Goal: Task Accomplishment & Management: Use online tool/utility

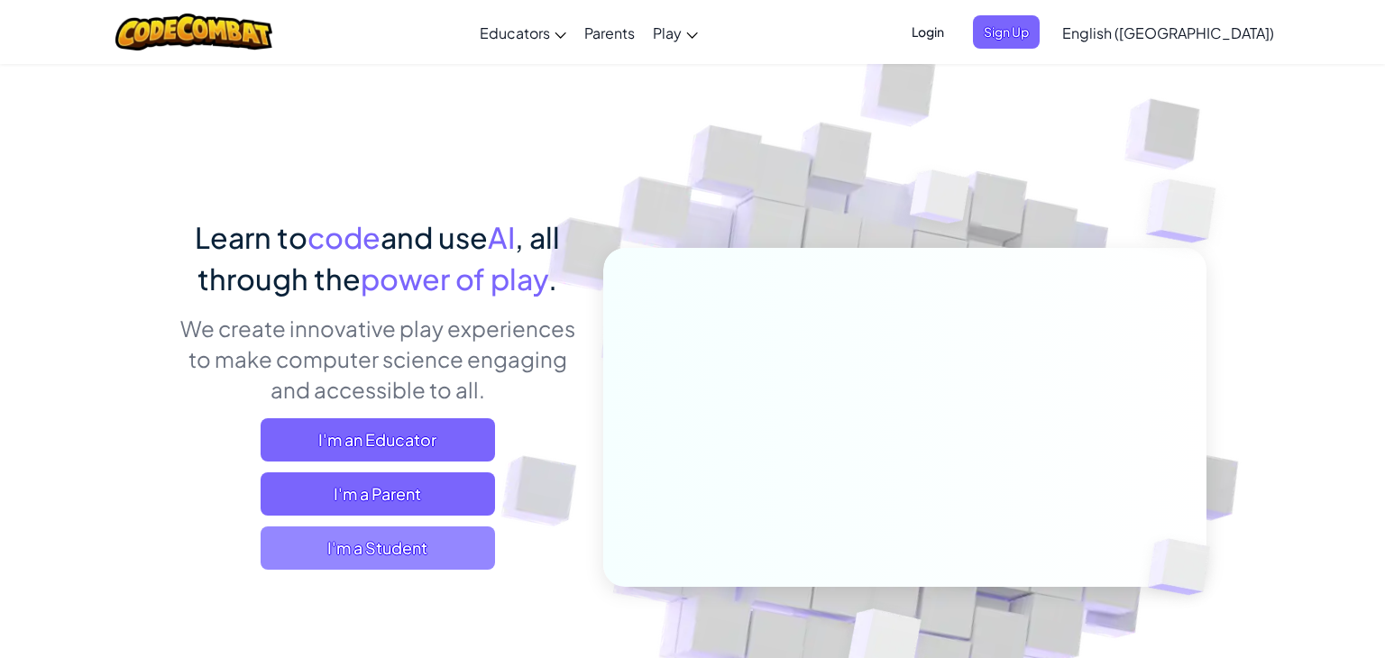
click at [425, 530] on span "I'm a Student" at bounding box center [378, 548] width 234 height 43
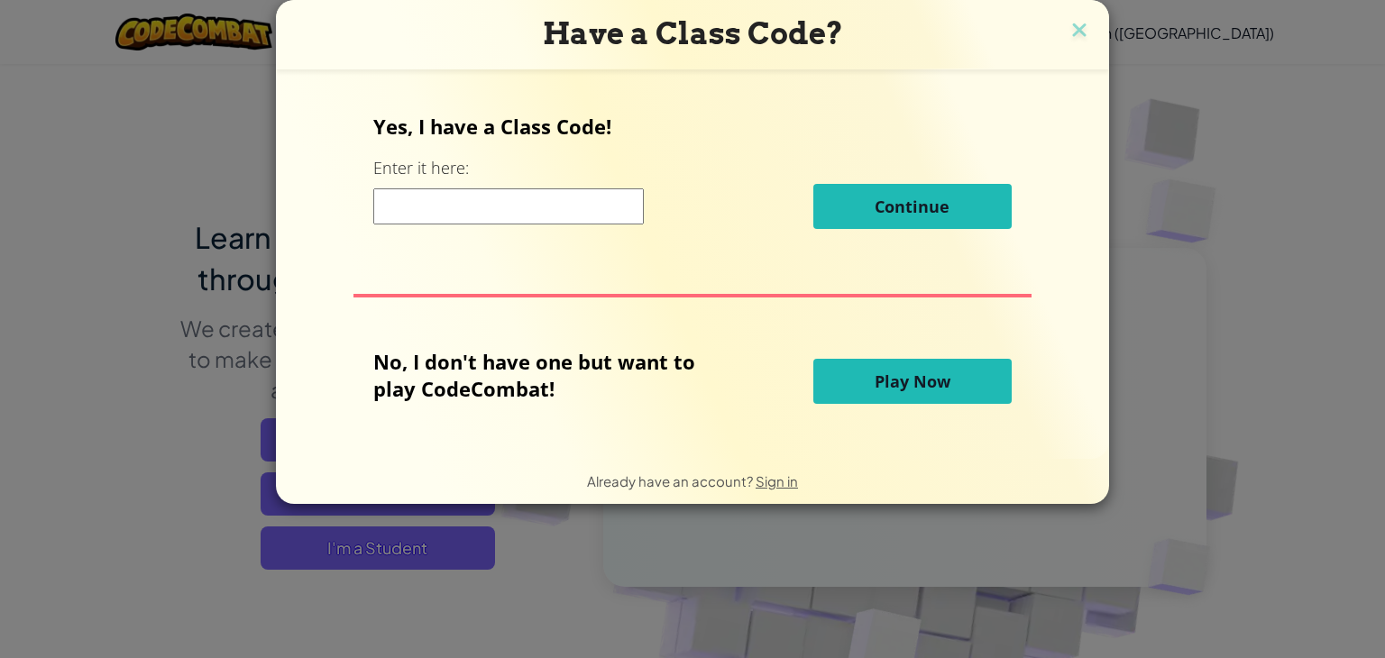
click at [449, 221] on input at bounding box center [508, 206] width 271 height 36
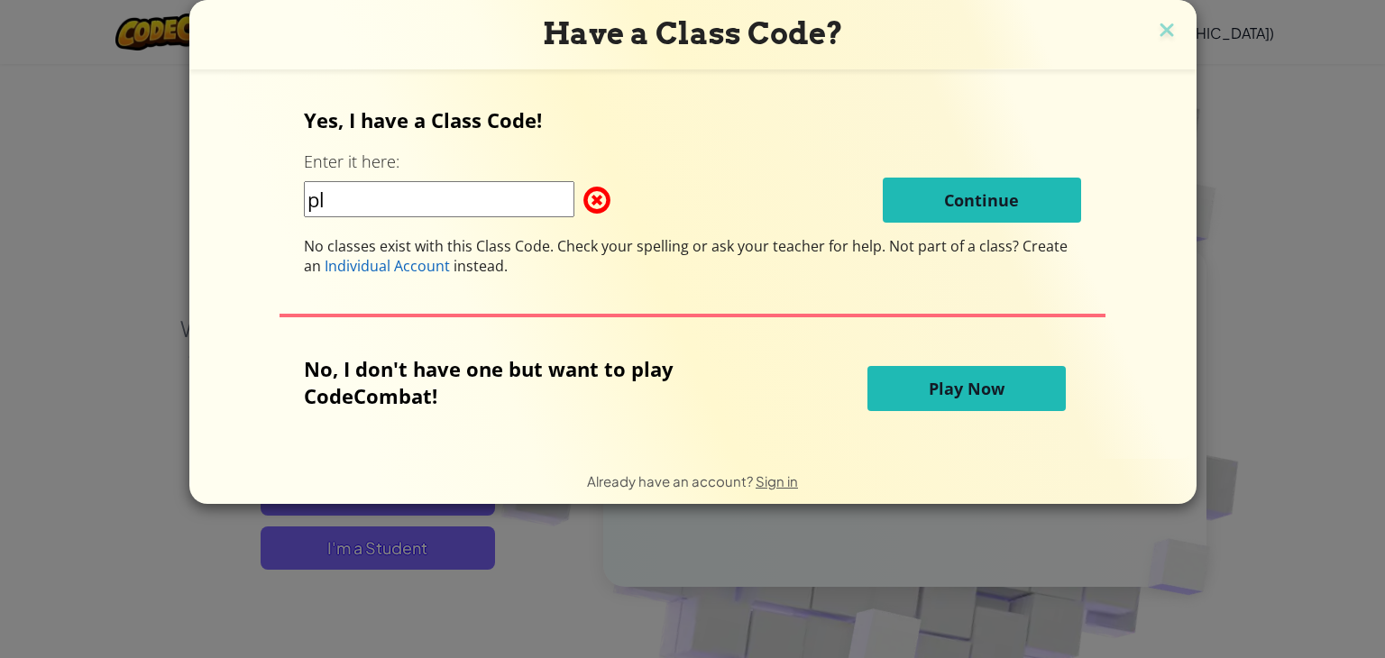
type input "p"
type input "s"
drag, startPoint x: 792, startPoint y: 497, endPoint x: 795, endPoint y: 519, distance: 21.8
click at [795, 519] on div "Have a Class Code? Yes, I have a Class Code! Enter it here: Continue No classes…" at bounding box center [692, 329] width 1385 height 658
click at [854, 560] on div "Have a Class Code? Yes, I have a Class Code! Enter it here: Continue No classes…" at bounding box center [692, 329] width 1385 height 658
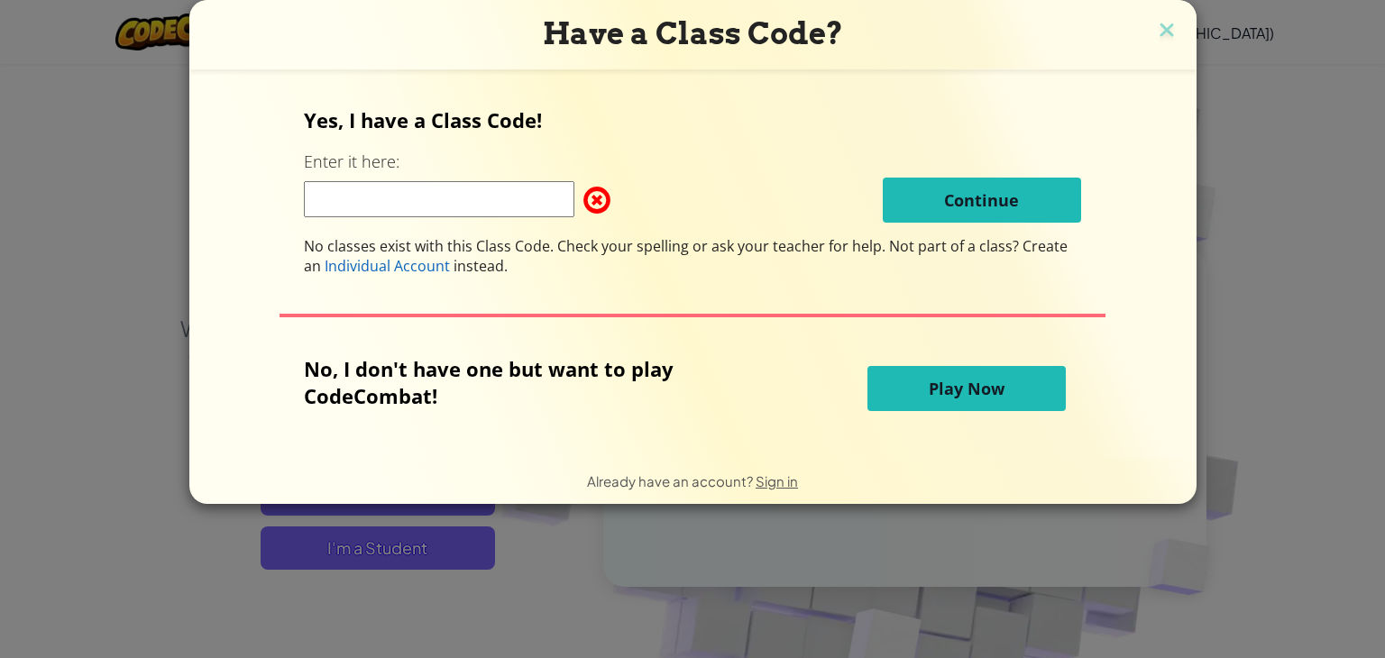
click at [501, 207] on input at bounding box center [439, 199] width 271 height 36
type input "c"
click at [1010, 370] on button "Play Now" at bounding box center [967, 388] width 198 height 45
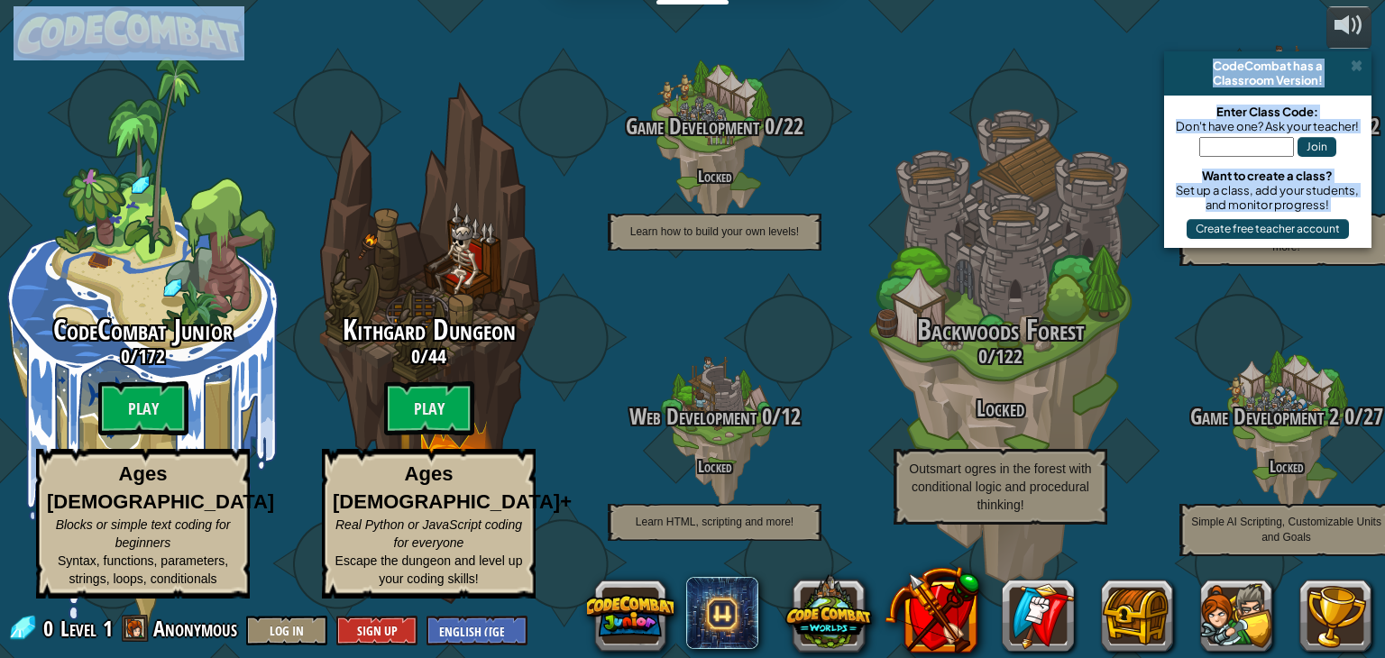
drag, startPoint x: 443, startPoint y: 700, endPoint x: 0, endPoint y: -78, distance: 895.5
click at [0, 0] on html "Educators Create Free Account School & District Solutions Teacher Toolkit Previ…" at bounding box center [692, 0] width 1385 height 0
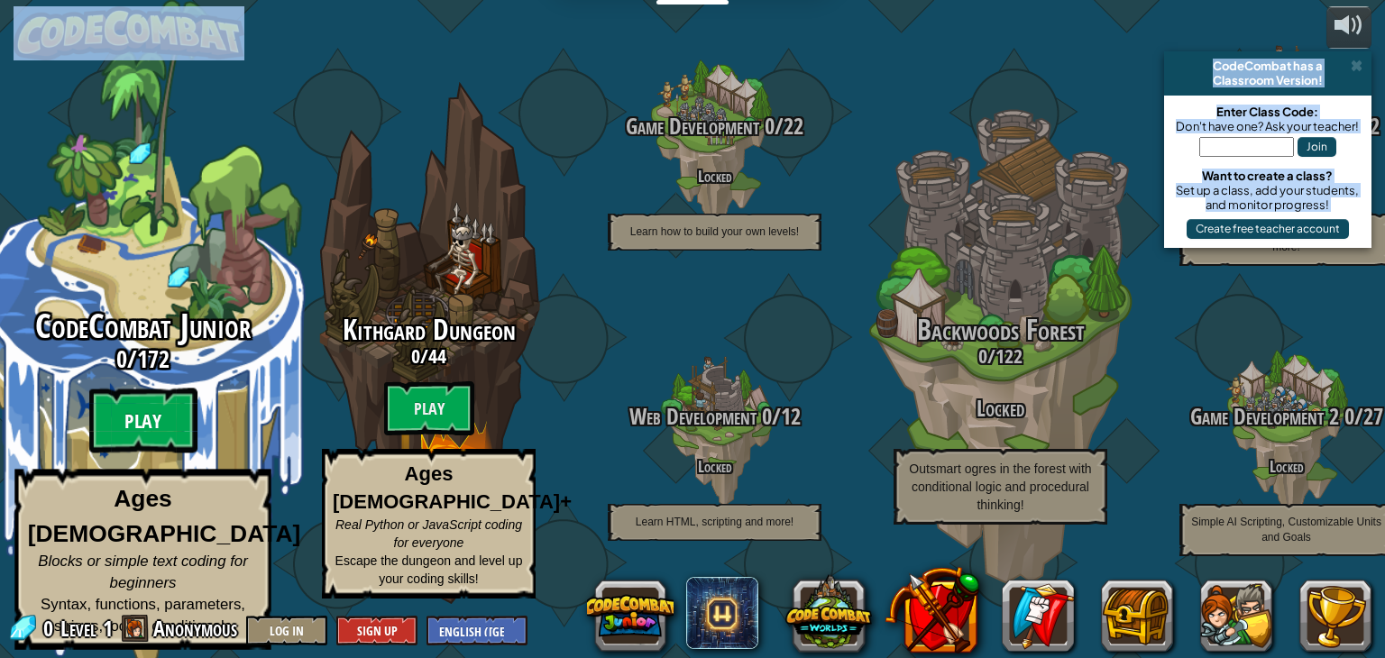
click at [164, 454] on btn "Play" at bounding box center [143, 421] width 108 height 65
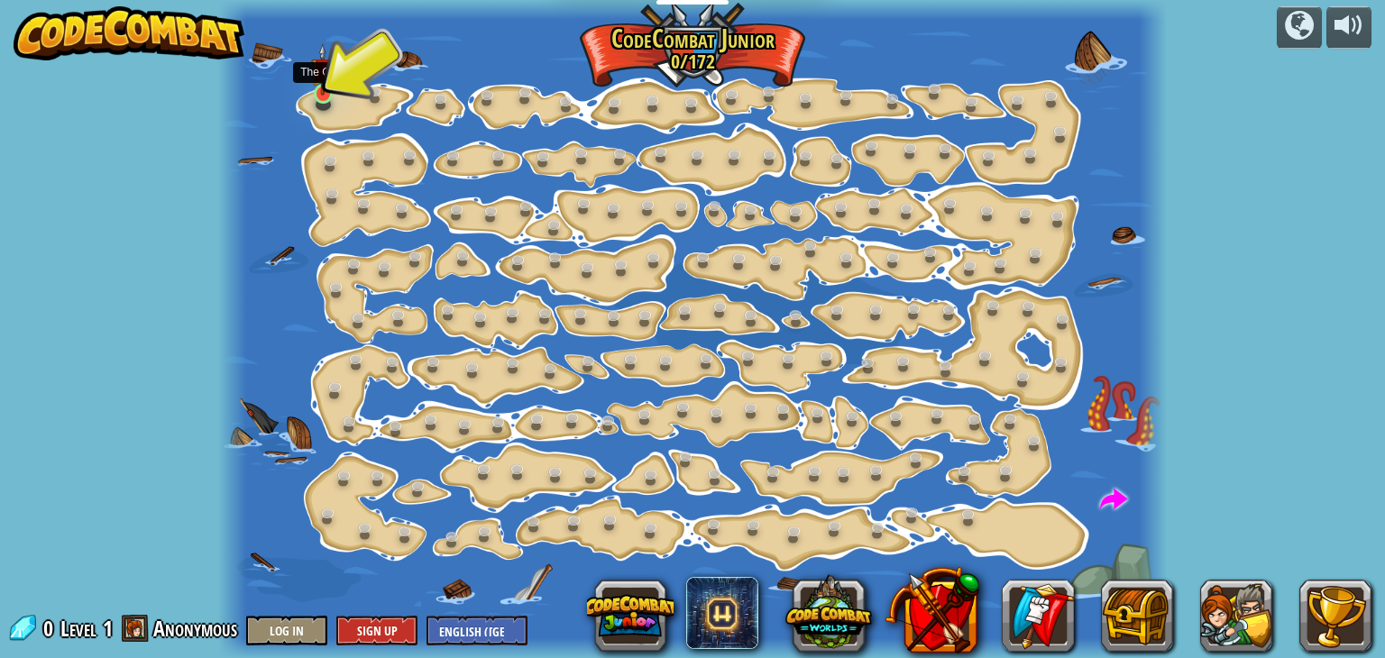
click at [329, 78] on img at bounding box center [322, 69] width 23 height 53
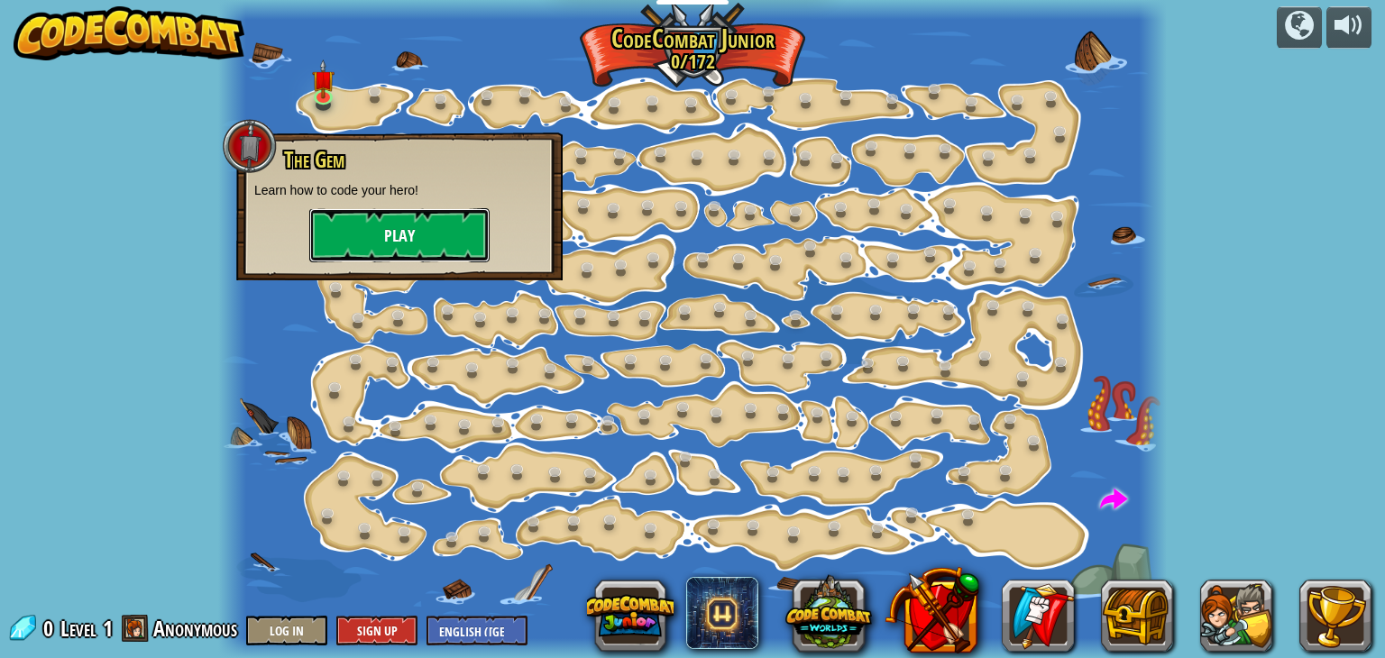
click at [421, 225] on button "Play" at bounding box center [399, 235] width 180 height 54
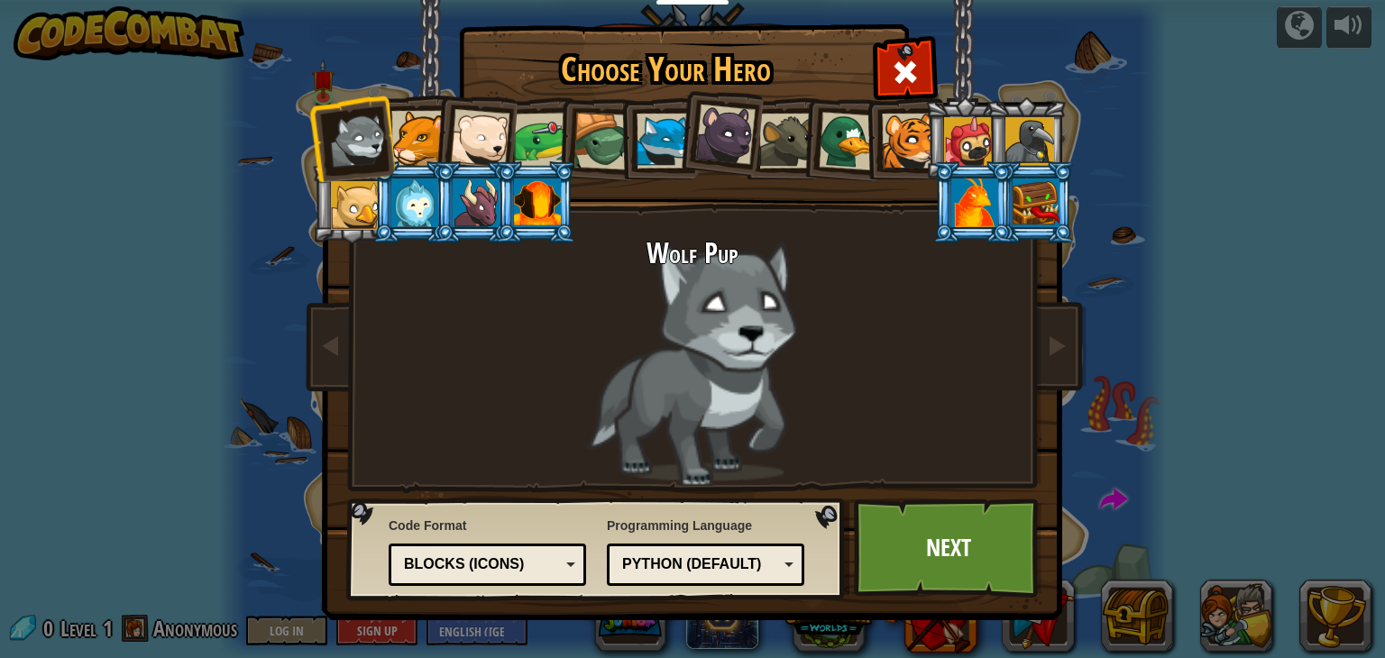
click at [1037, 212] on div at bounding box center [1036, 203] width 47 height 49
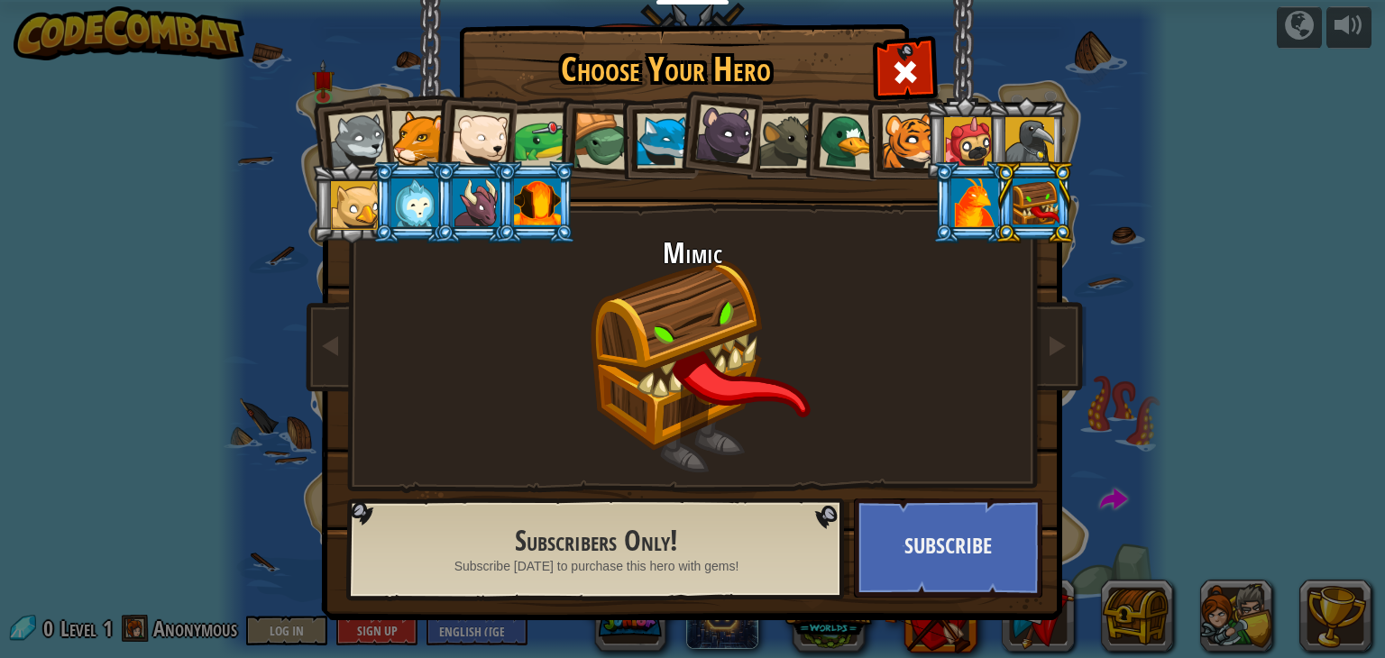
click at [846, 141] on div at bounding box center [848, 141] width 59 height 59
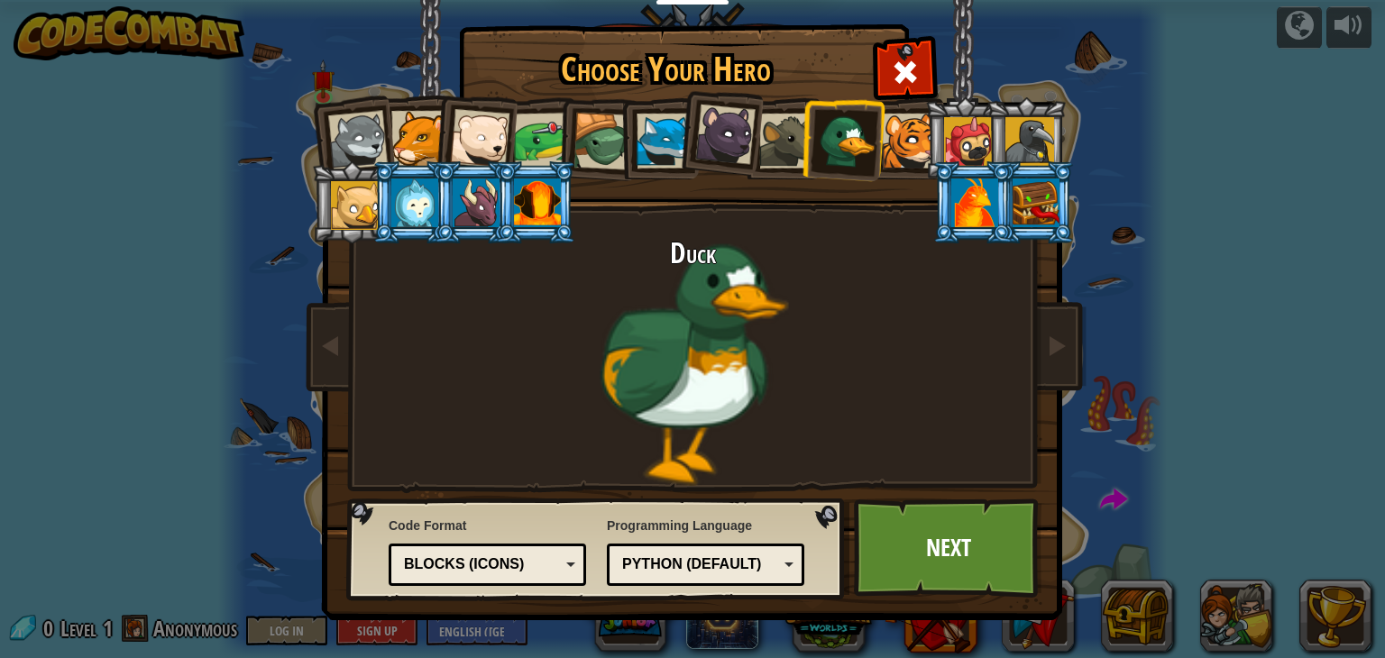
click at [974, 220] on div at bounding box center [974, 203] width 47 height 49
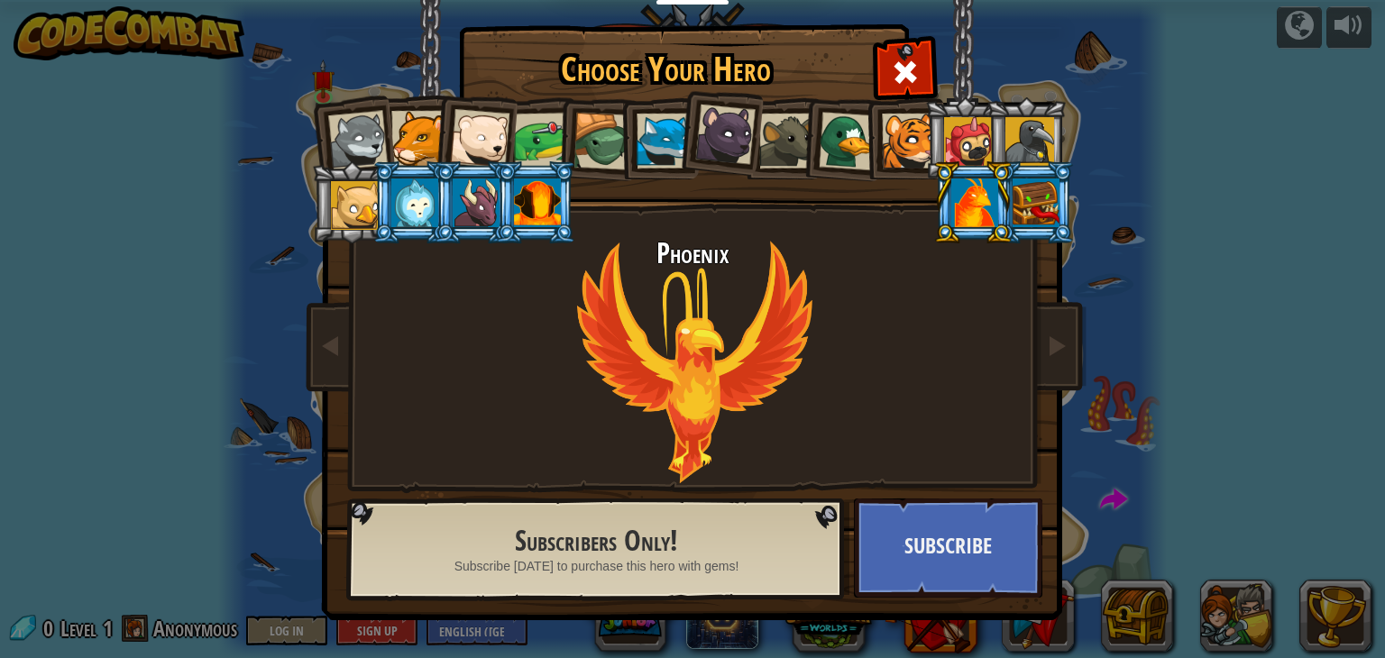
click at [545, 198] on div at bounding box center [537, 203] width 47 height 49
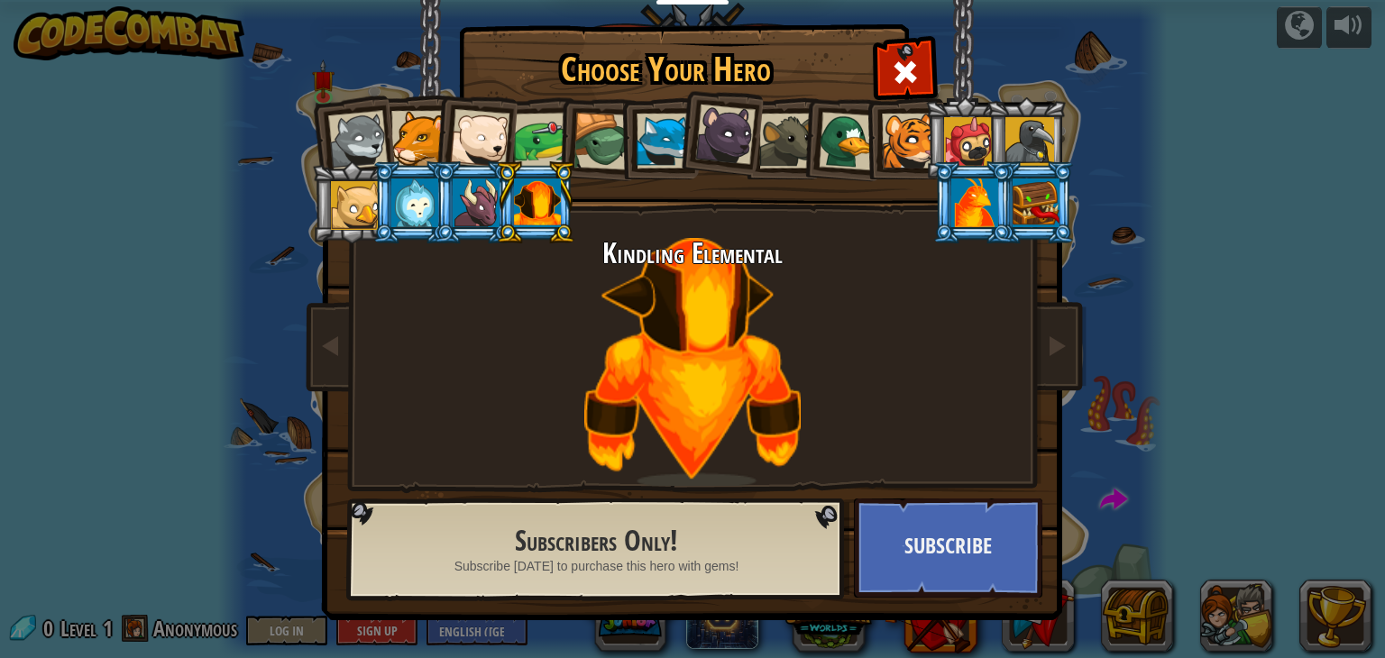
click at [727, 134] on div at bounding box center [725, 135] width 60 height 60
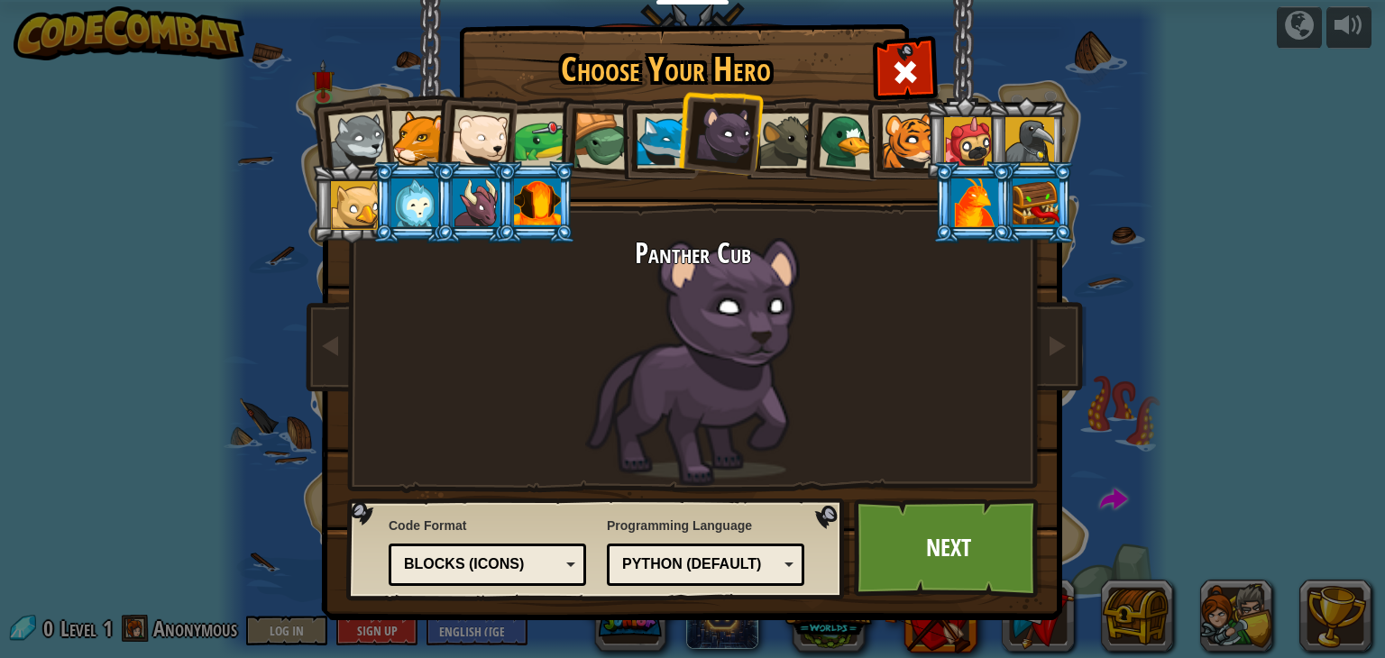
click at [668, 148] on div at bounding box center [664, 141] width 55 height 55
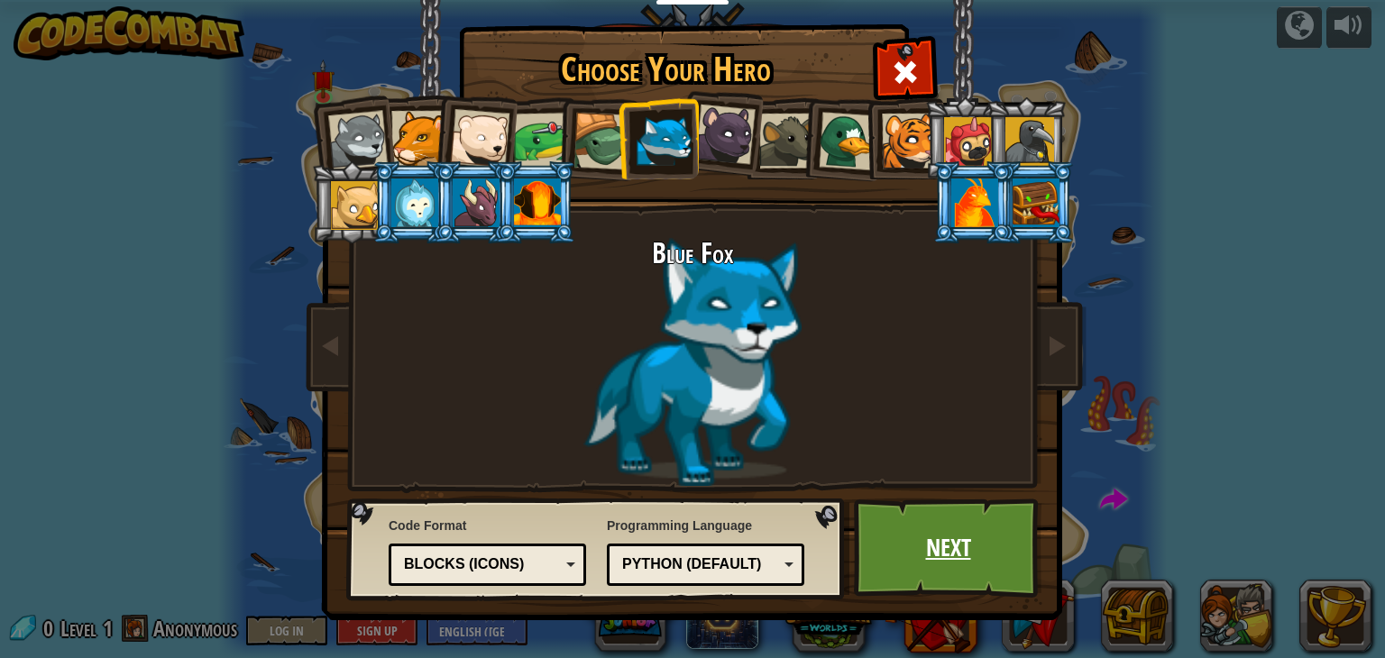
click at [986, 566] on link "Next" at bounding box center [948, 548] width 188 height 99
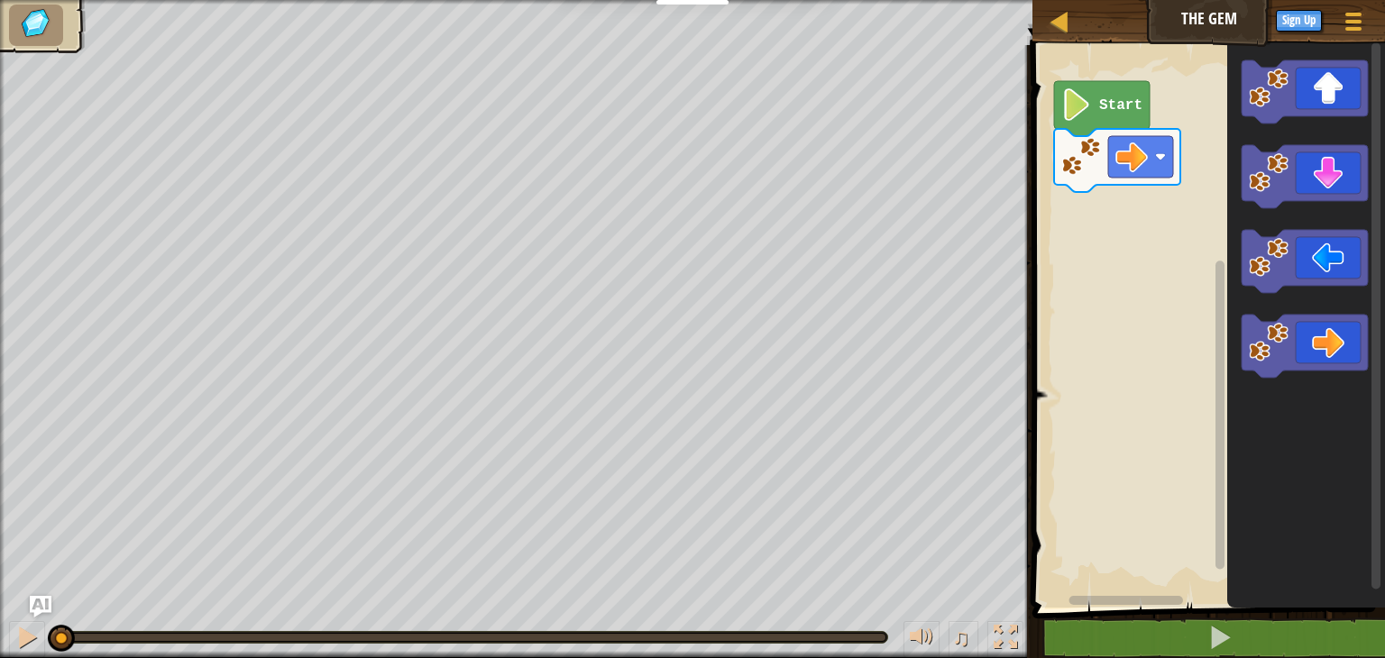
click at [1115, 228] on div "Start" at bounding box center [1206, 322] width 358 height 572
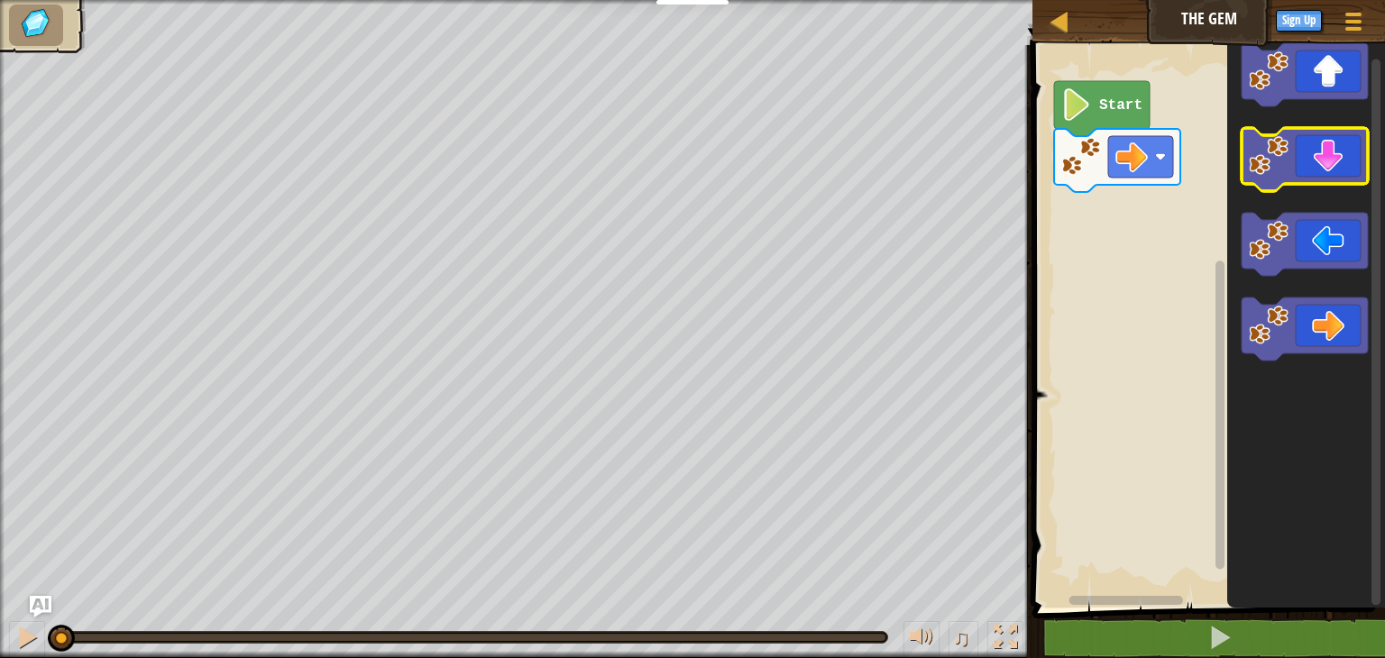
click at [1350, 171] on icon "Blockly Workspace" at bounding box center [1305, 159] width 126 height 63
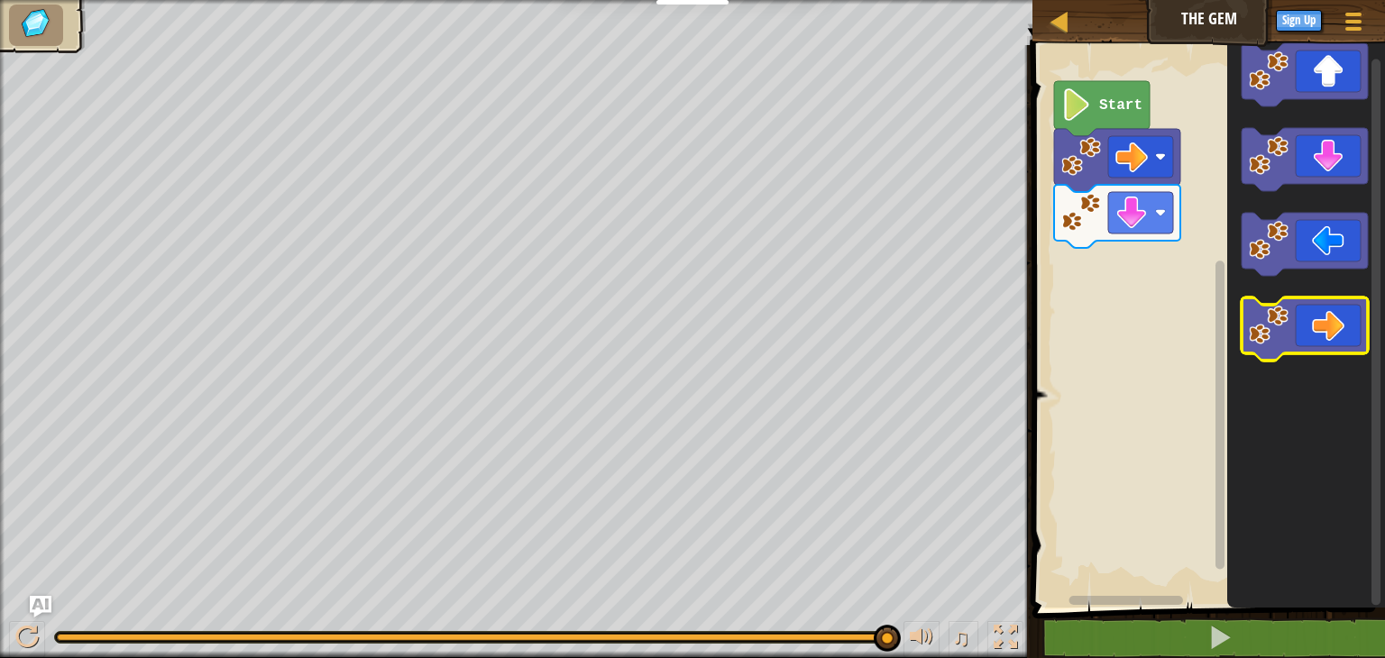
click at [1323, 319] on icon "Blockly Workspace" at bounding box center [1305, 329] width 126 height 63
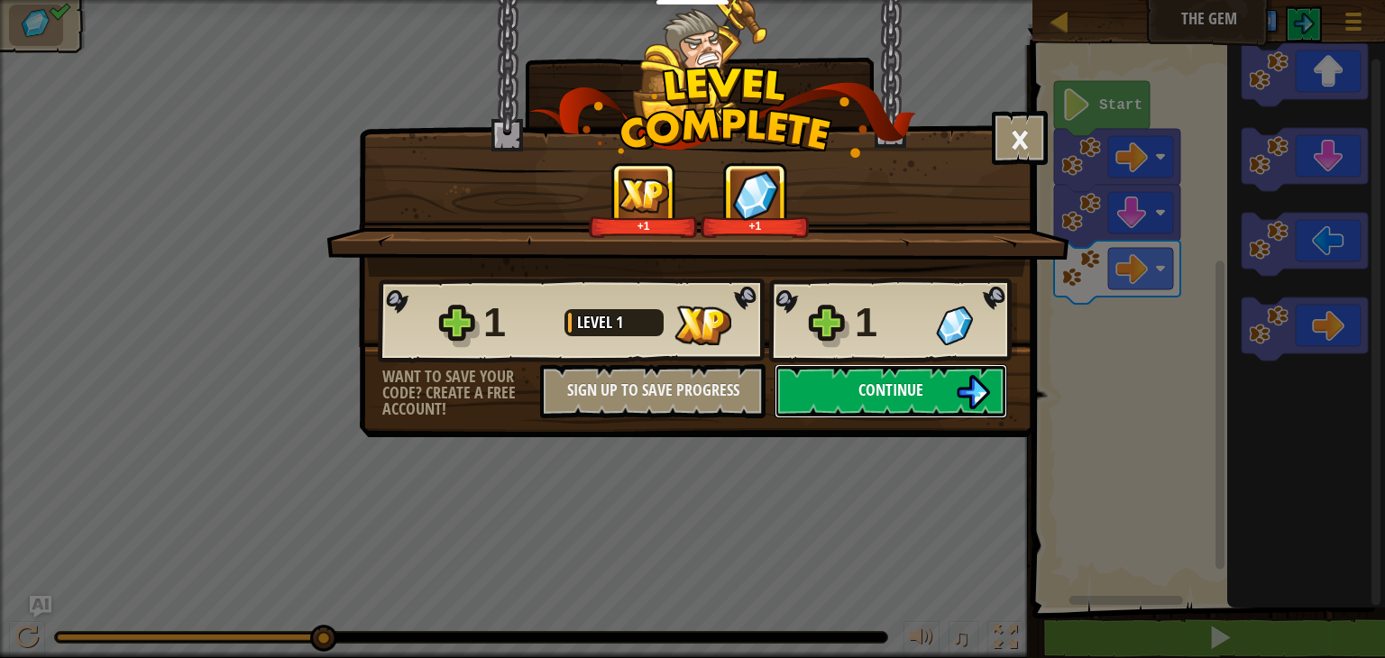
click at [919, 402] on button "Continue" at bounding box center [891, 391] width 233 height 54
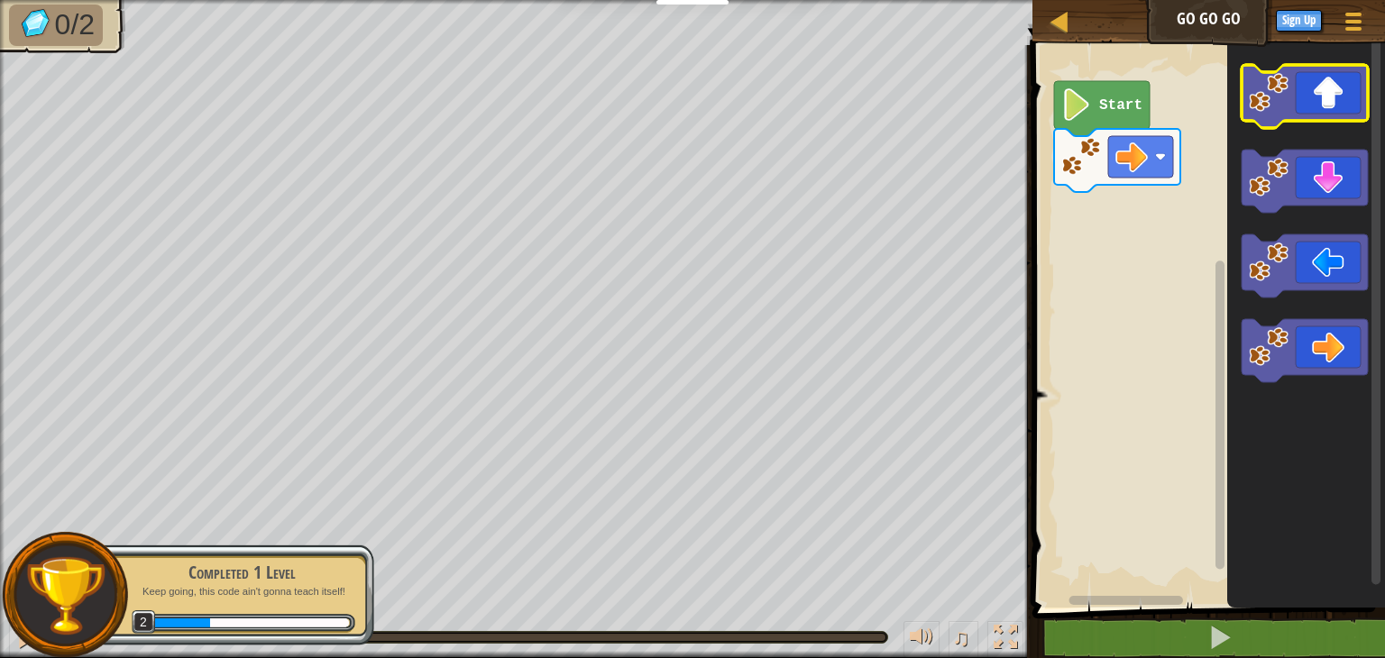
click at [1348, 115] on icon "Blockly Workspace" at bounding box center [1305, 96] width 126 height 63
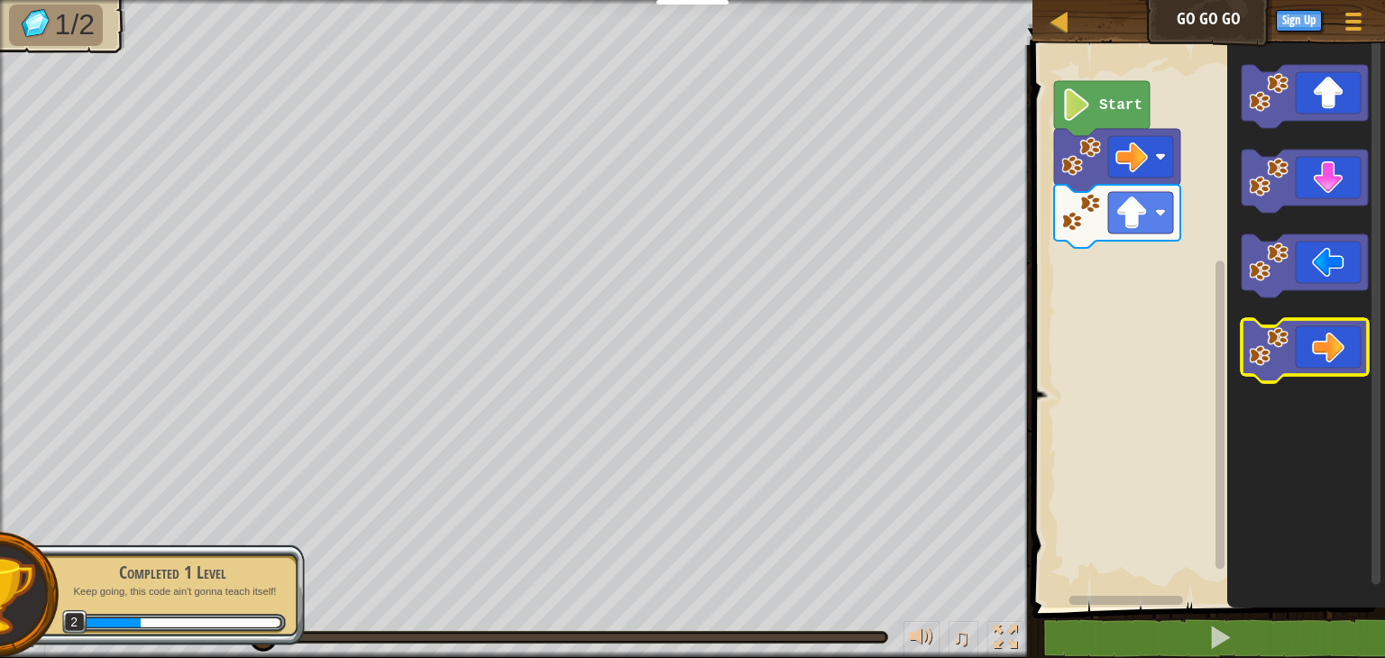
click at [1292, 342] on icon "Blockly Workspace" at bounding box center [1305, 350] width 126 height 63
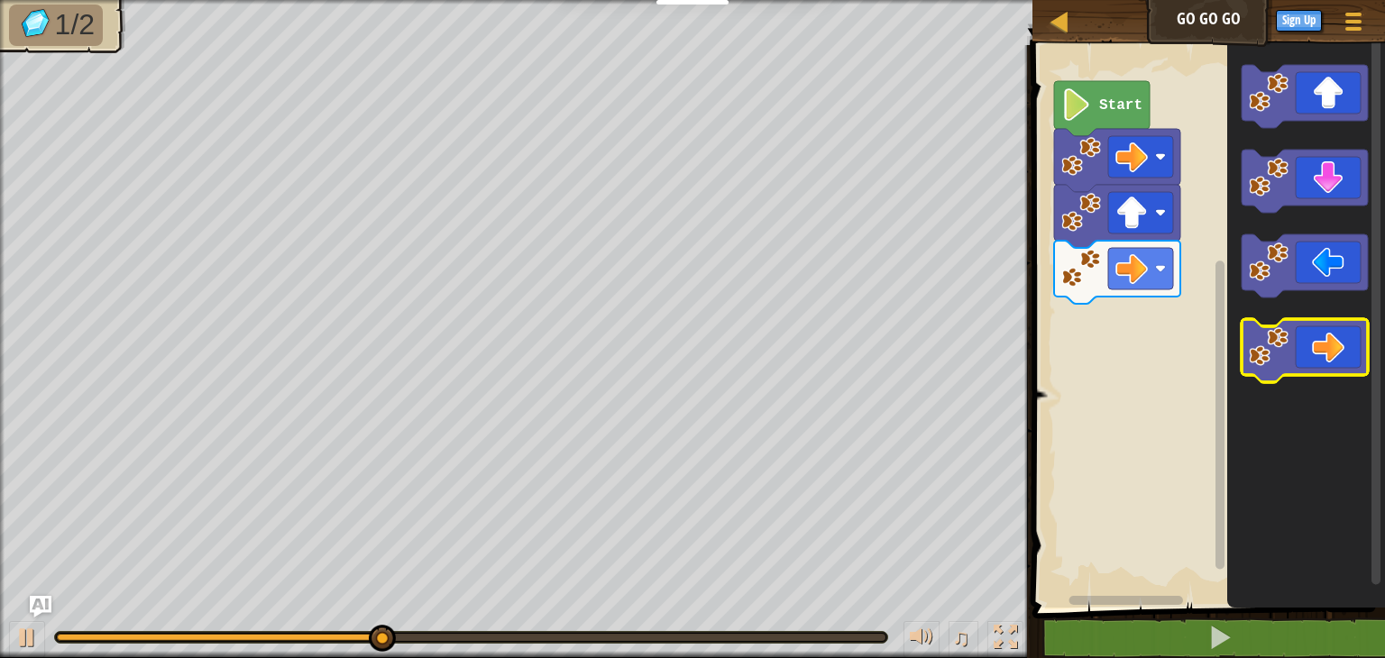
click at [1295, 343] on icon "Blockly Workspace" at bounding box center [1305, 350] width 126 height 63
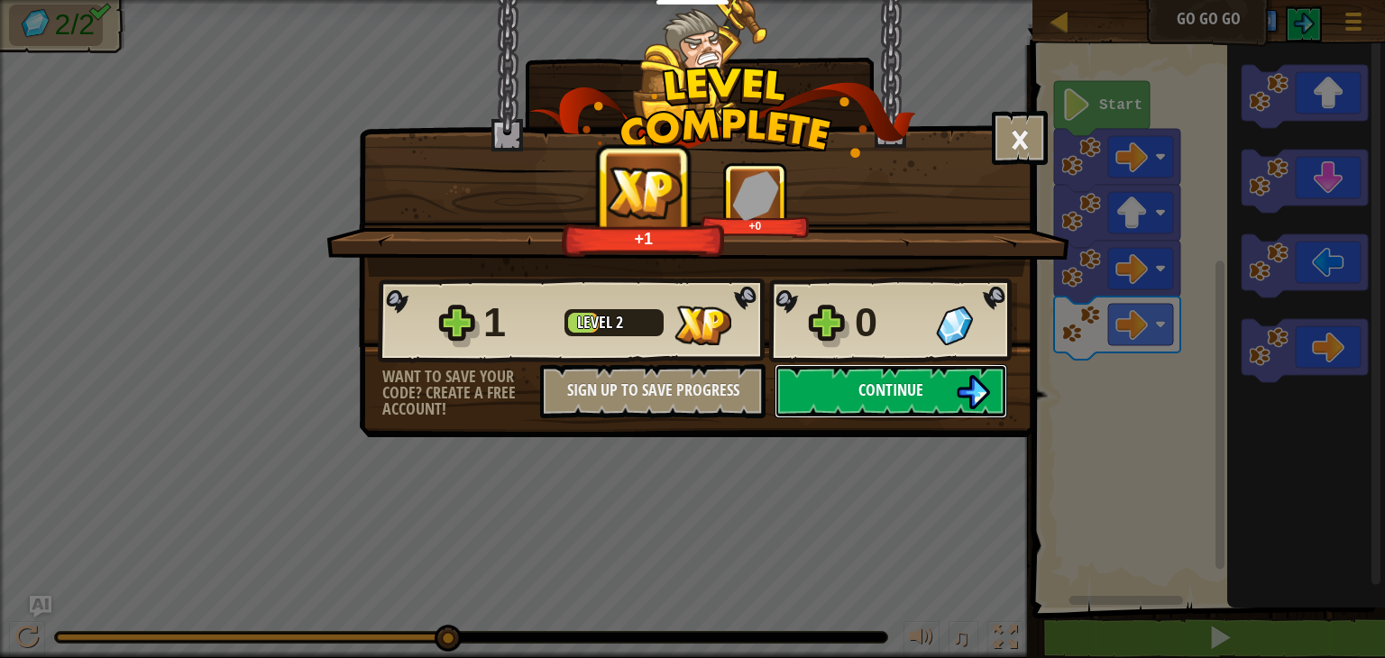
click at [809, 400] on button "Continue" at bounding box center [891, 391] width 233 height 54
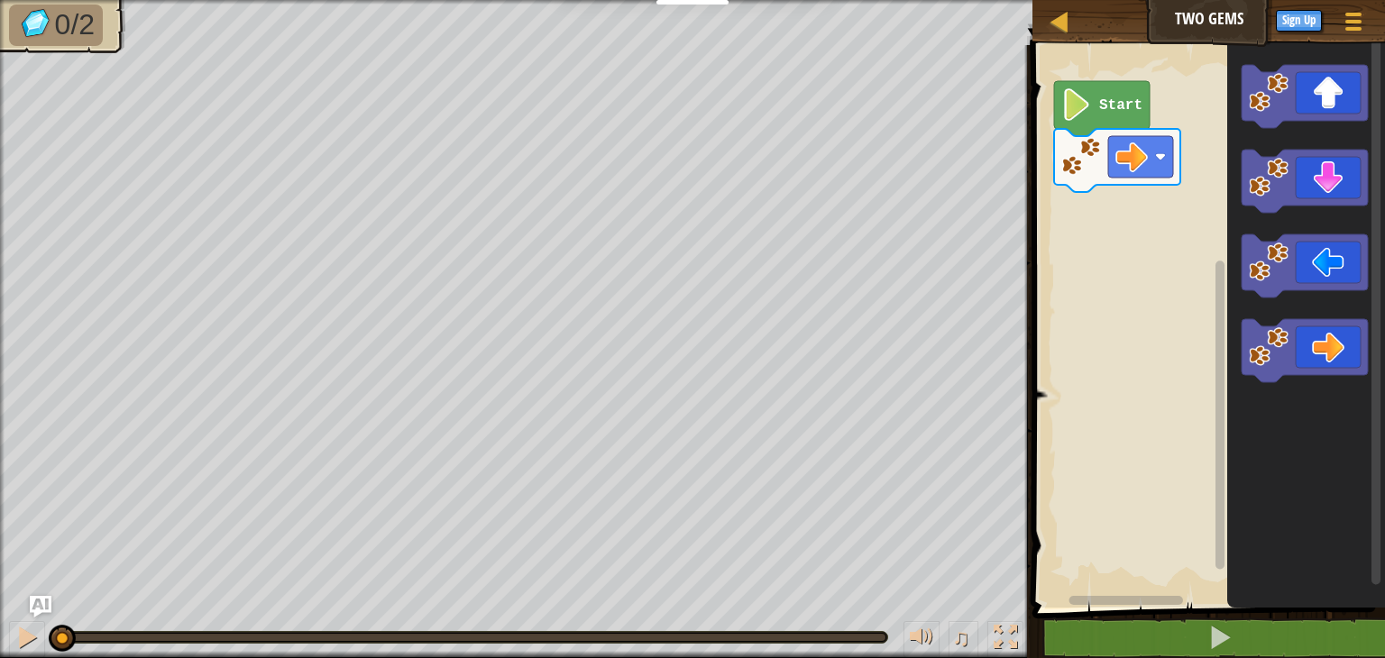
click at [1065, 91] on image "Blockly Workspace" at bounding box center [1077, 104] width 31 height 32
click at [1291, 371] on icon "Blockly Workspace" at bounding box center [1305, 350] width 126 height 63
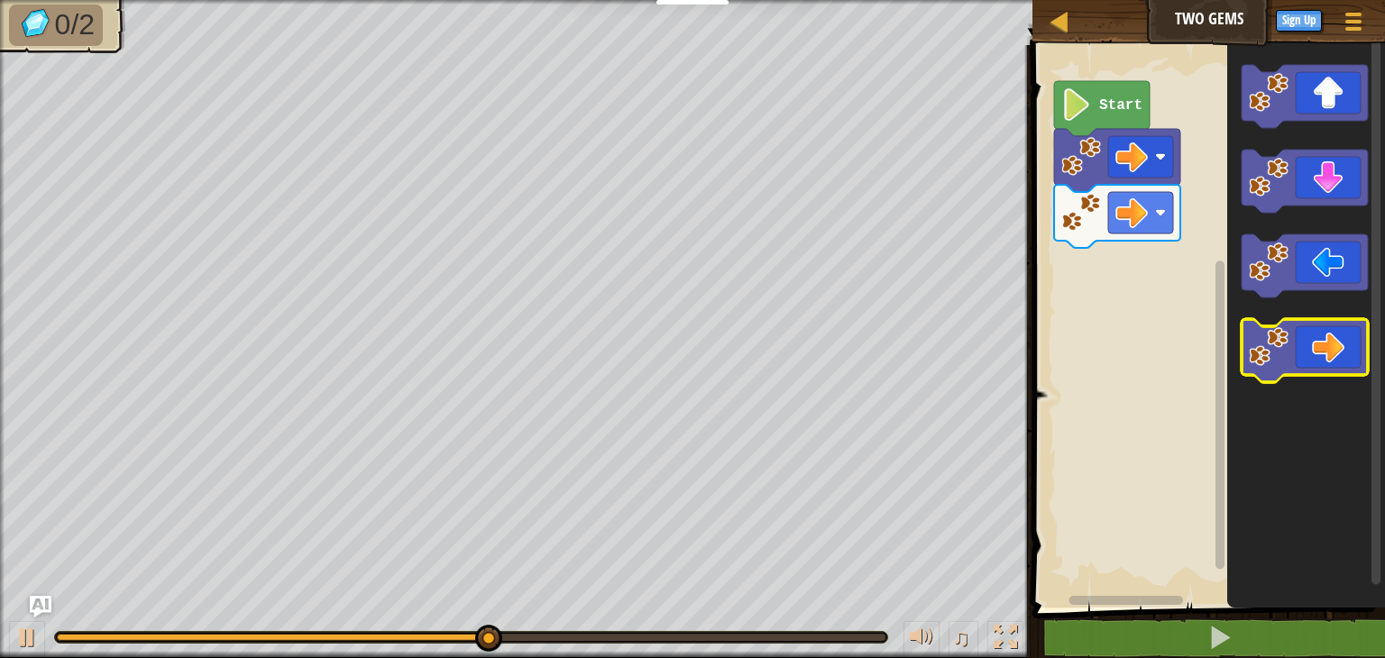
click at [1295, 337] on icon "Blockly Workspace" at bounding box center [1305, 350] width 126 height 63
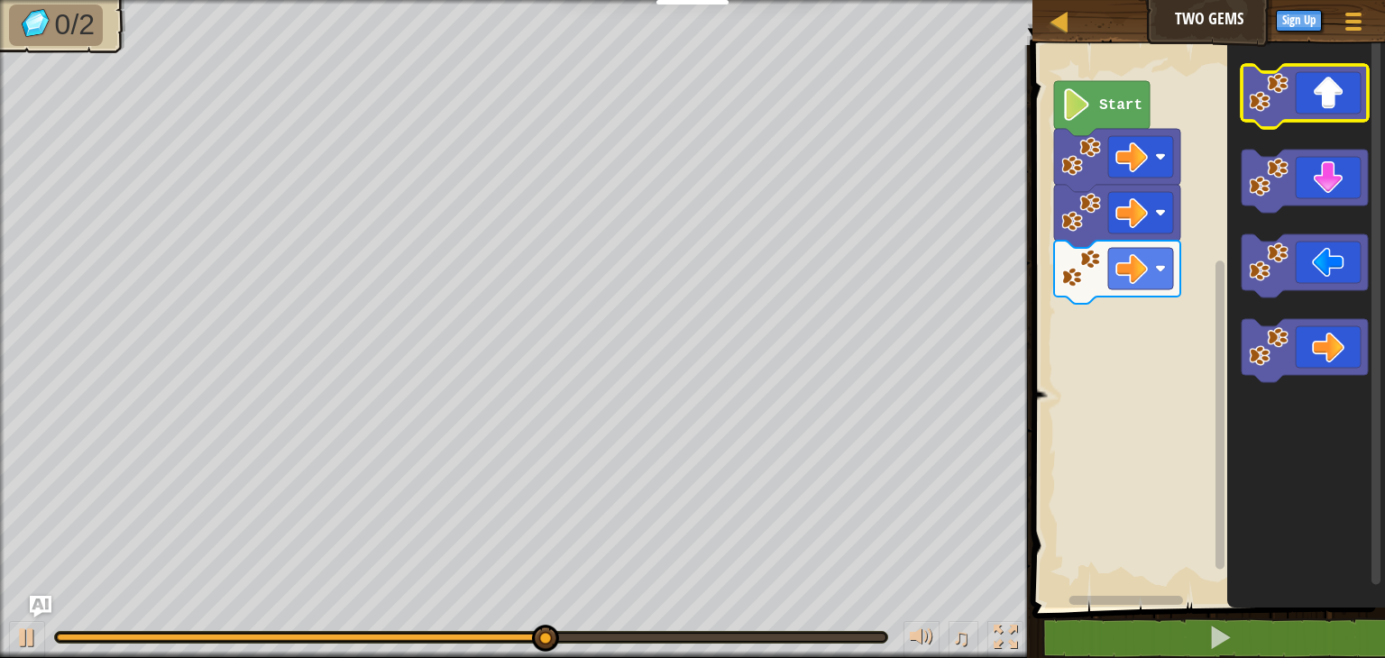
click at [1334, 111] on icon "Blockly Workspace" at bounding box center [1305, 96] width 126 height 63
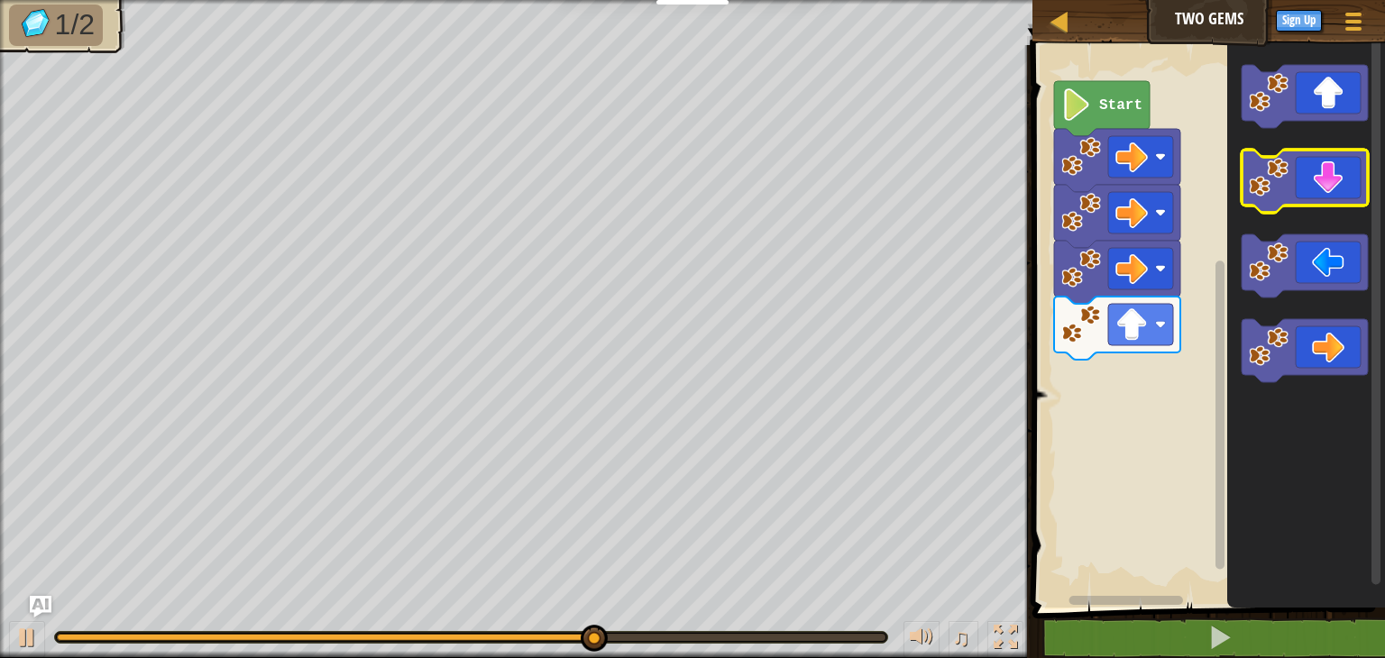
click at [1322, 195] on icon "Blockly Workspace" at bounding box center [1305, 181] width 126 height 63
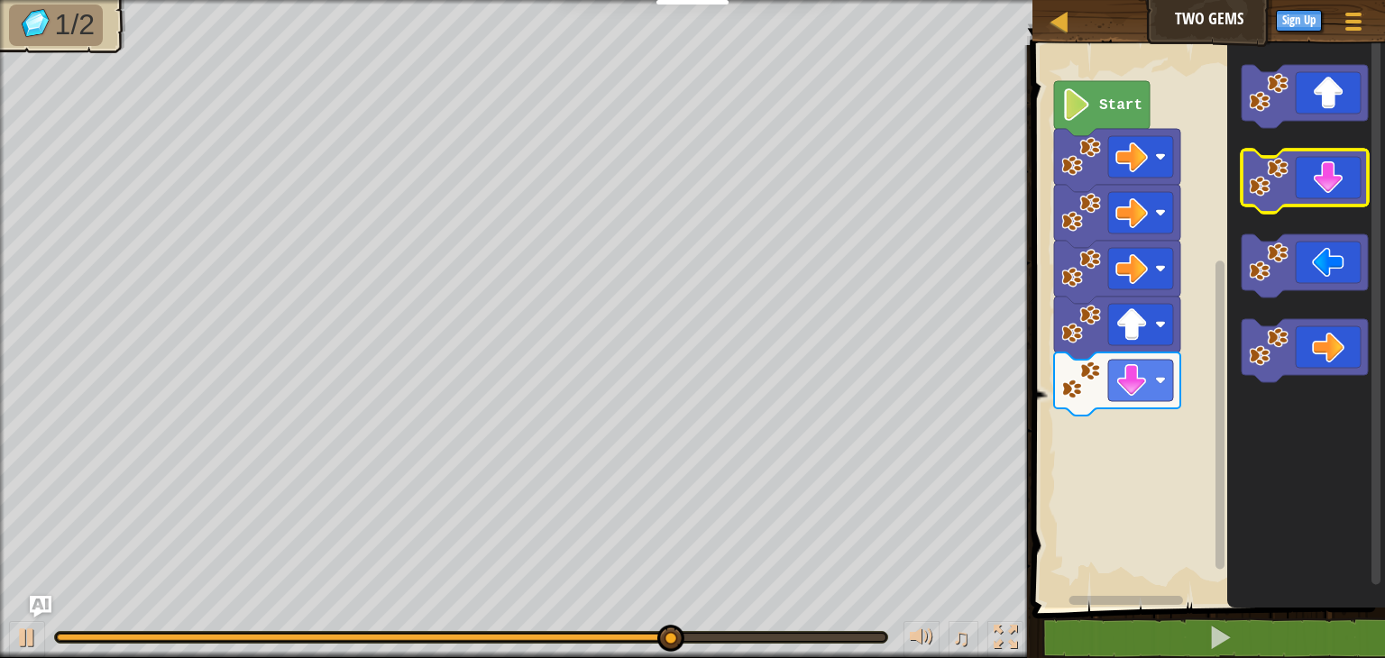
click at [1324, 195] on icon "Blockly Workspace" at bounding box center [1305, 181] width 126 height 63
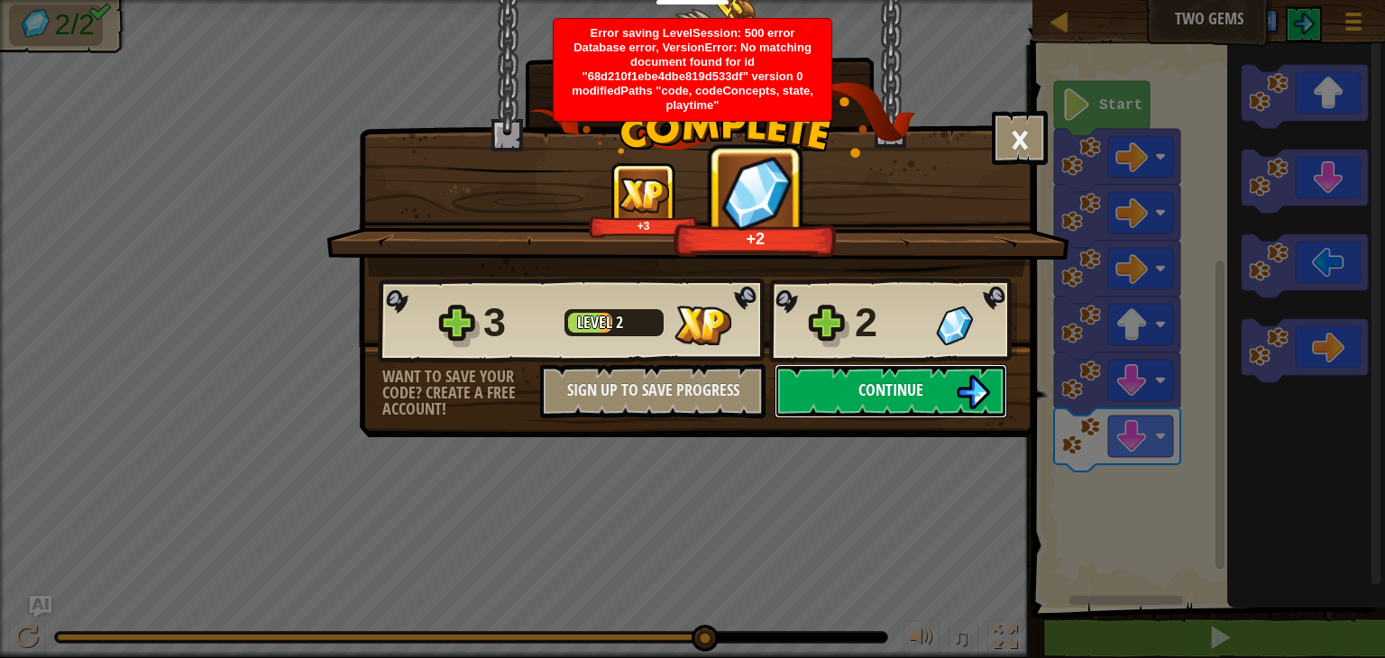
click at [862, 394] on span "Continue" at bounding box center [891, 390] width 65 height 23
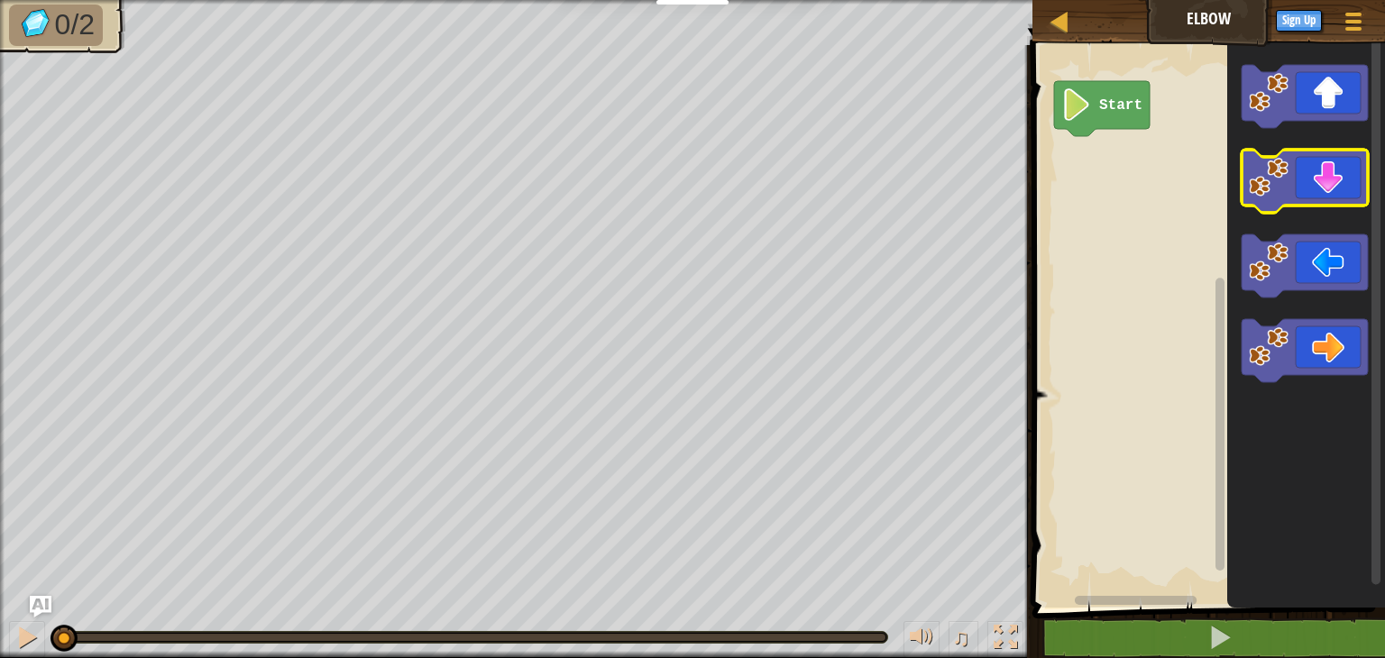
click at [1308, 188] on icon "Blockly Workspace" at bounding box center [1305, 181] width 126 height 63
